Goal: Task Accomplishment & Management: Manage account settings

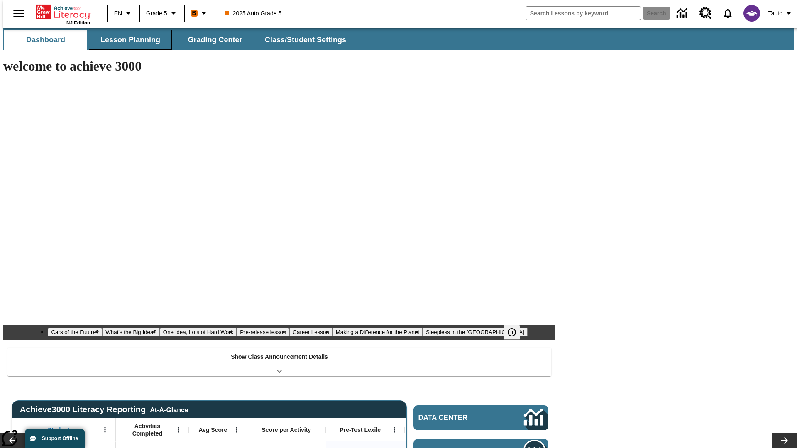
click at [127, 40] on button "Lesson Planning" at bounding box center [130, 40] width 83 height 20
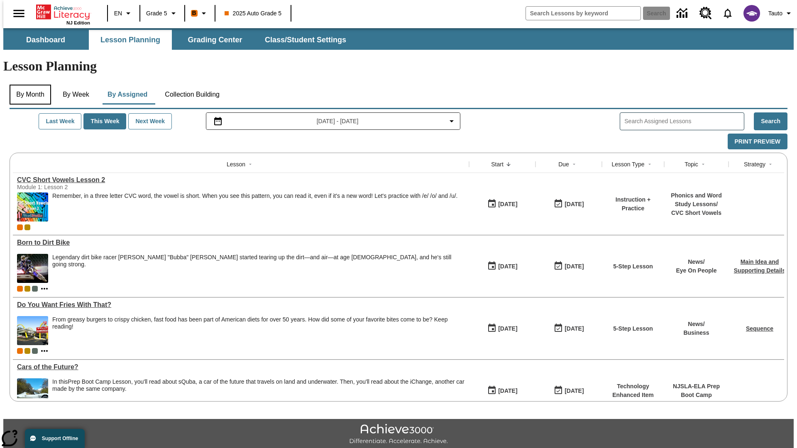
click at [28, 85] on button "By Month" at bounding box center [30, 95] width 41 height 20
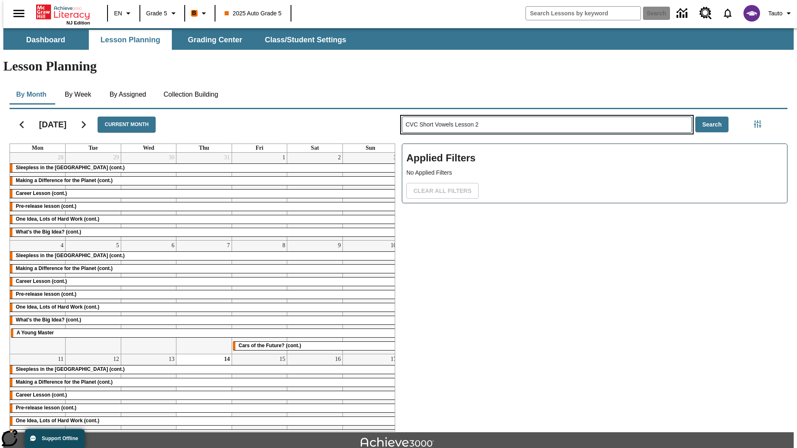
type input "CVC Short Vowels Lesson 2"
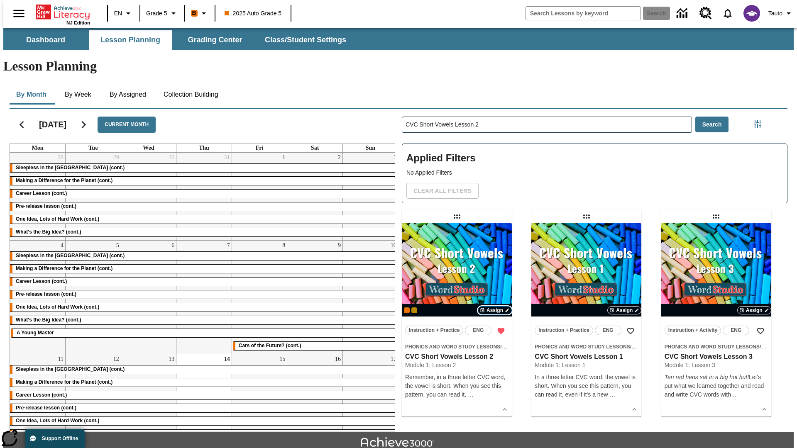
click at [495, 307] on span "Assign" at bounding box center [494, 310] width 17 height 7
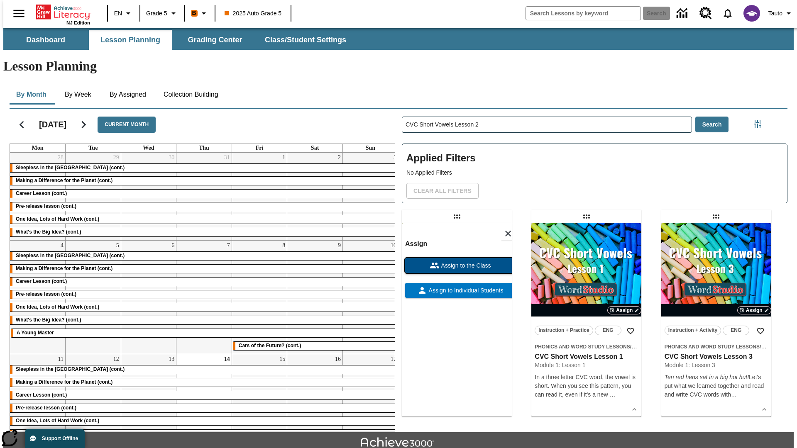
click at [456, 261] on span "Assign to the Class" at bounding box center [464, 265] width 51 height 9
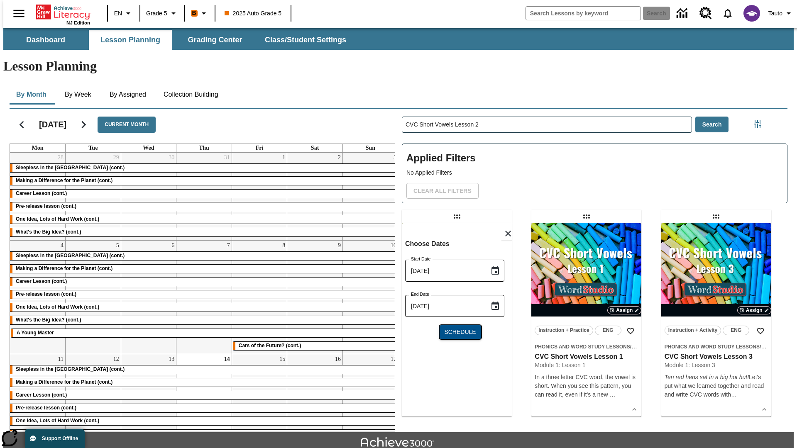
click at [456, 328] on span "Schedule" at bounding box center [460, 332] width 32 height 9
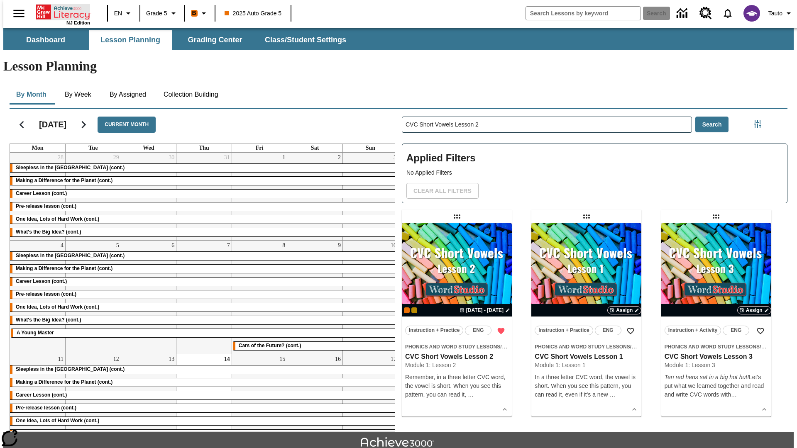
click at [60, 11] on icon "Home" at bounding box center [63, 12] width 55 height 17
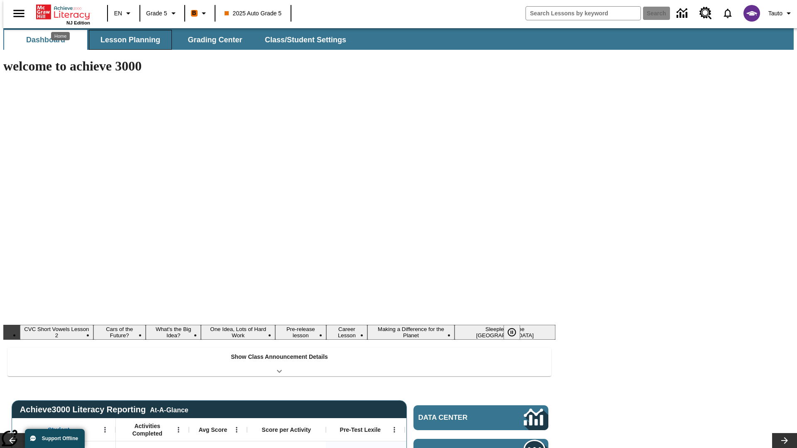
click at [127, 40] on button "Lesson Planning" at bounding box center [130, 40] width 83 height 20
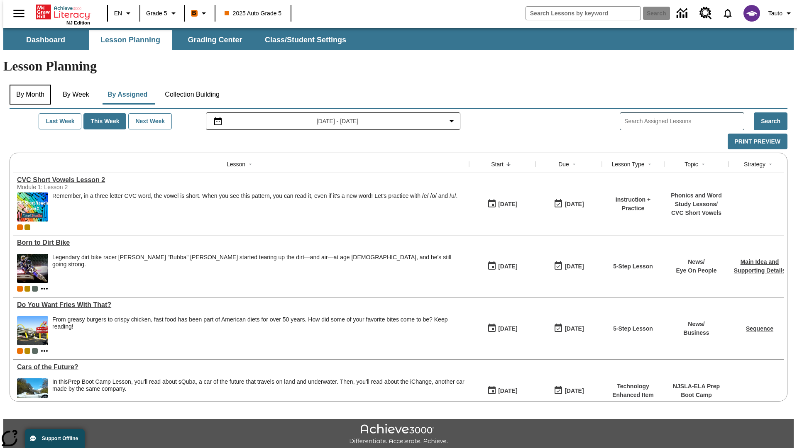
click at [28, 85] on button "By Month" at bounding box center [30, 95] width 41 height 20
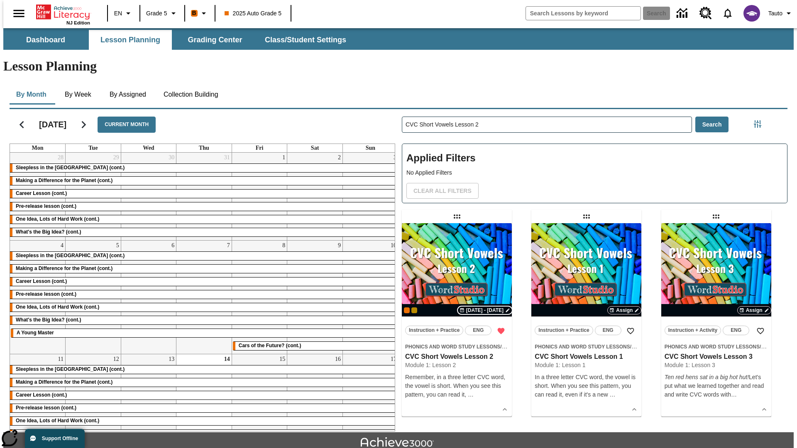
click at [485, 307] on span "[DATE] - [DATE]" at bounding box center [484, 310] width 37 height 7
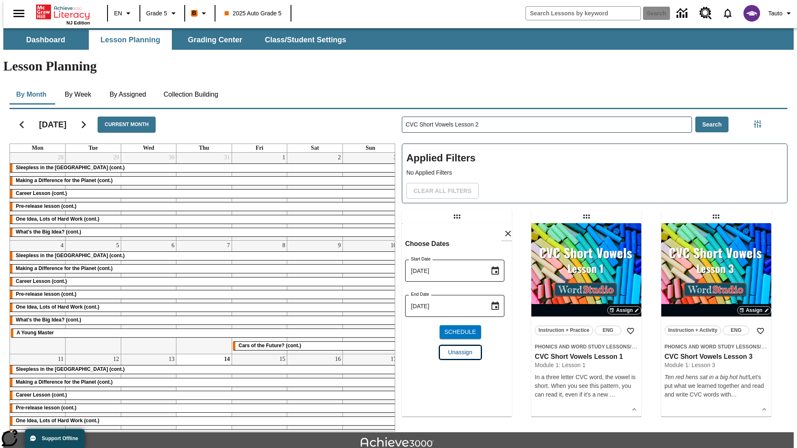
click at [456, 348] on span "Unassign" at bounding box center [460, 352] width 24 height 9
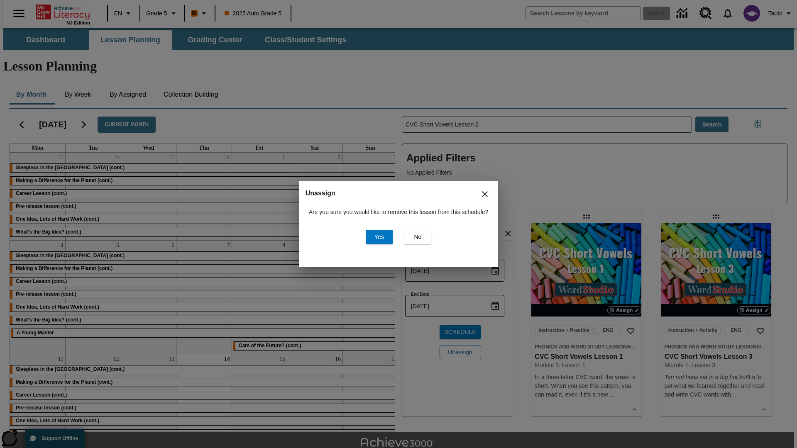
scroll to position [18, 0]
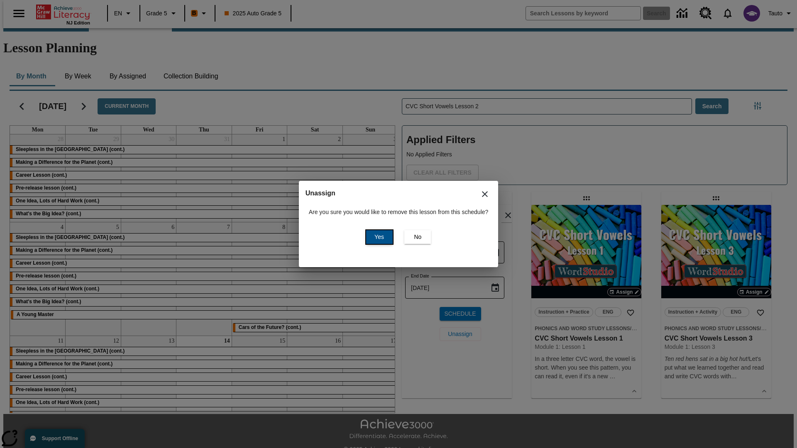
click at [378, 237] on span "Yes" at bounding box center [379, 237] width 10 height 9
